Goal: Find contact information: Find contact information

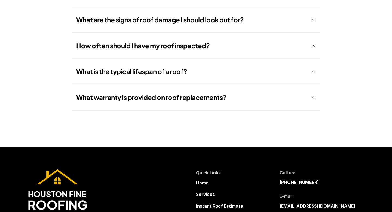
scroll to position [1395, 0]
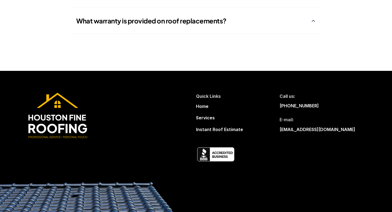
click at [351, 129] on div "Call us: [PHONE_NUMBER] E-mail: [EMAIL_ADDRESS][DOMAIN_NAME]" at bounding box center [324, 113] width 91 height 41
drag, startPoint x: 348, startPoint y: 130, endPoint x: 275, endPoint y: 129, distance: 72.4
click at [275, 129] on div "Quick Links Home Services Instant Roof Estimate Call us: [PHONE_NUMBER] E-mail:…" at bounding box center [283, 113] width 174 height 41
copy p "[EMAIL_ADDRESS][DOMAIN_NAME]"
click at [203, 105] on p "Home" at bounding box center [202, 106] width 13 height 7
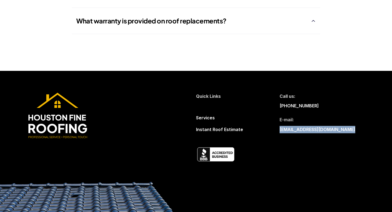
scroll to position [0, 0]
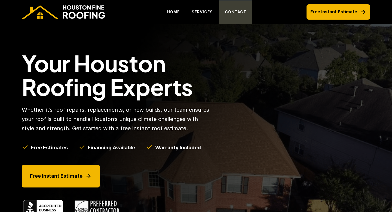
click at [237, 12] on p "CONTACT" at bounding box center [235, 12] width 21 height 7
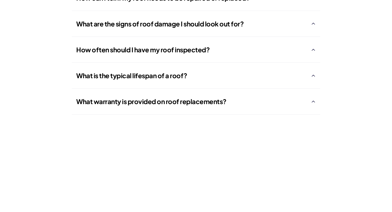
scroll to position [522, 0]
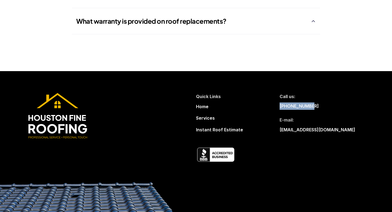
drag, startPoint x: 313, startPoint y: 105, endPoint x: 279, endPoint y: 105, distance: 34.0
click at [279, 105] on div "Quick Links Home Services Instant Roof Estimate Call us: [PHONE_NUMBER] E-mail:…" at bounding box center [283, 113] width 174 height 41
copy p "[PHONE_NUMBER]"
